Goal: Task Accomplishment & Management: Complete application form

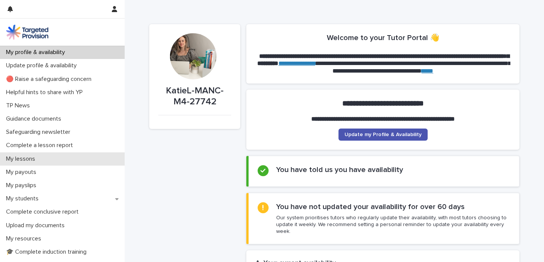
click at [65, 161] on div "My lessons" at bounding box center [62, 158] width 125 height 13
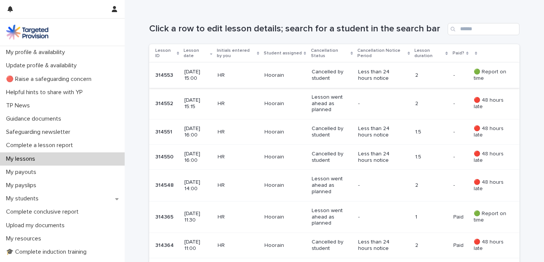
scroll to position [125, 0]
click at [58, 146] on p "Complete a lesson report" at bounding box center [41, 145] width 76 height 7
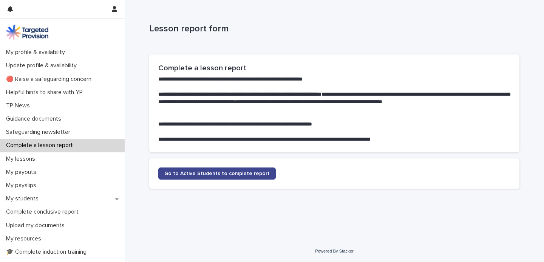
click at [175, 177] on link "Go to Active Students to complete report" at bounding box center [217, 173] width 118 height 12
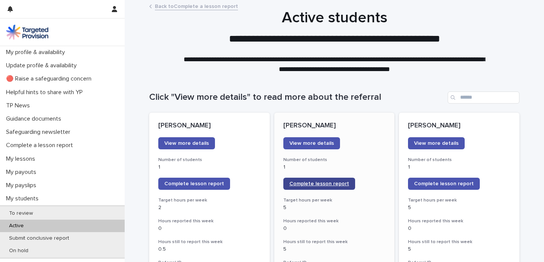
click at [304, 181] on span "Complete lesson report" at bounding box center [320, 183] width 60 height 5
click at [324, 186] on span "Complete lesson report" at bounding box center [320, 183] width 60 height 5
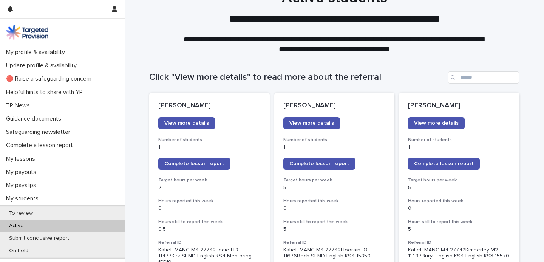
scroll to position [46, 0]
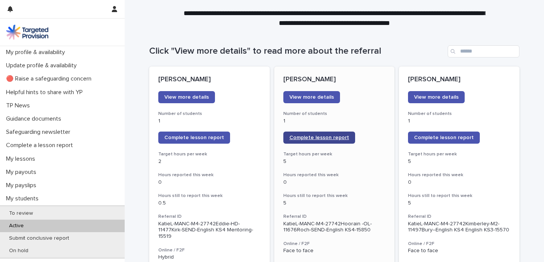
click at [300, 138] on span "Complete lesson report" at bounding box center [320, 137] width 60 height 5
